Goal: Use online tool/utility: Utilize a website feature to perform a specific function

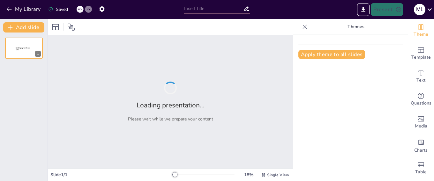
type input "La Primera [PERSON_NAME]: Fundamentos del Movimiento"
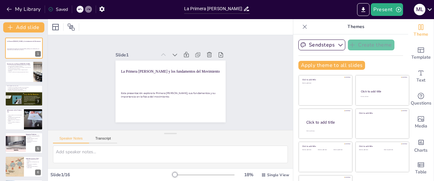
checkbox input "true"
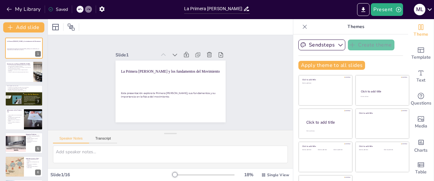
checkbox input "true"
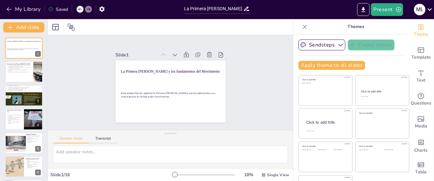
checkbox input "true"
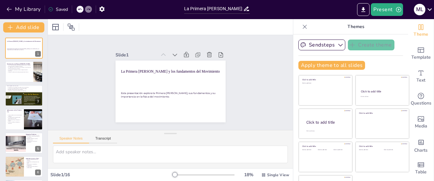
checkbox input "true"
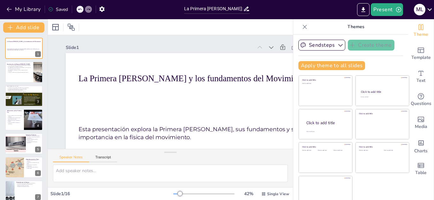
checkbox input "true"
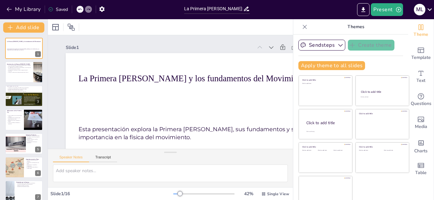
checkbox input "true"
